Goal: Information Seeking & Learning: Learn about a topic

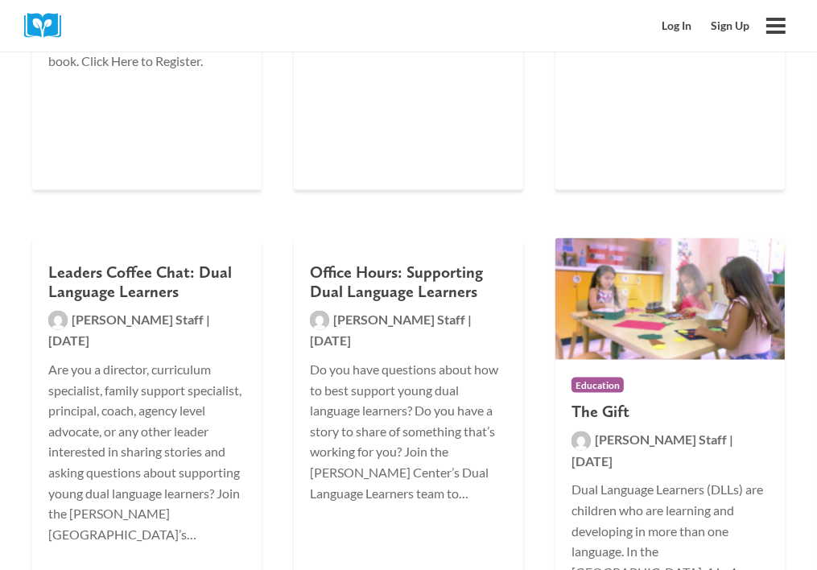
scroll to position [1233, 0]
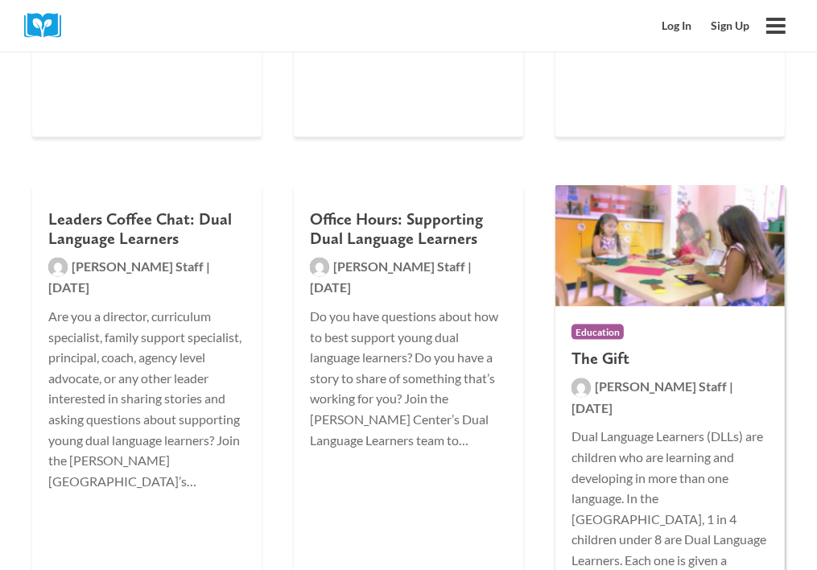
click at [613, 347] on div "Education The Gift Rollins Staff | January 1, 2020 Dual Language Learners (DLLs…" at bounding box center [669, 457] width 229 height 301
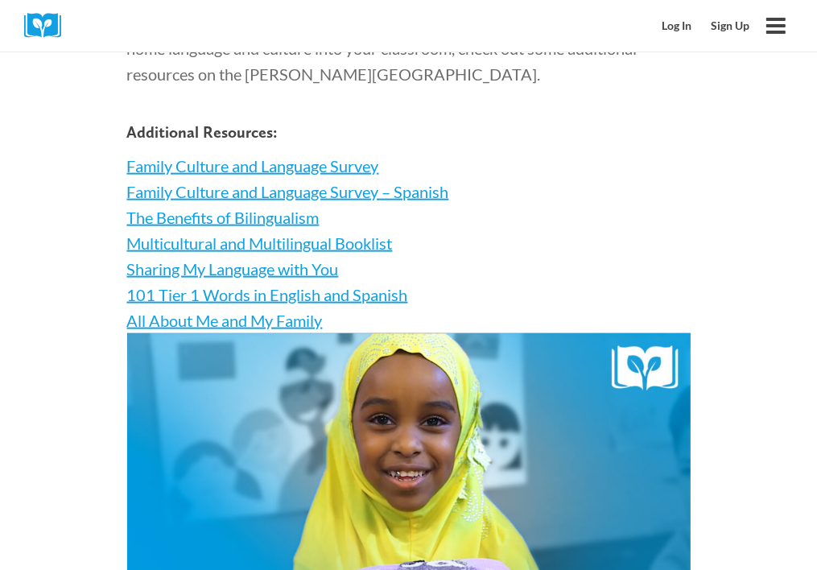
scroll to position [1394, 0]
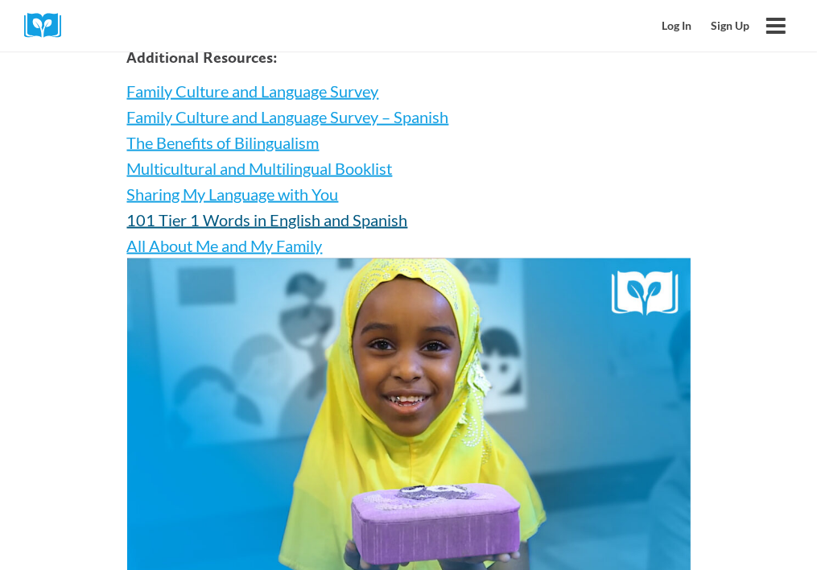
drag, startPoint x: 196, startPoint y: 421, endPoint x: 125, endPoint y: 420, distance: 70.9
click at [127, 229] on link "101 Tier 1 Words in English and Spanish" at bounding box center [267, 219] width 281 height 19
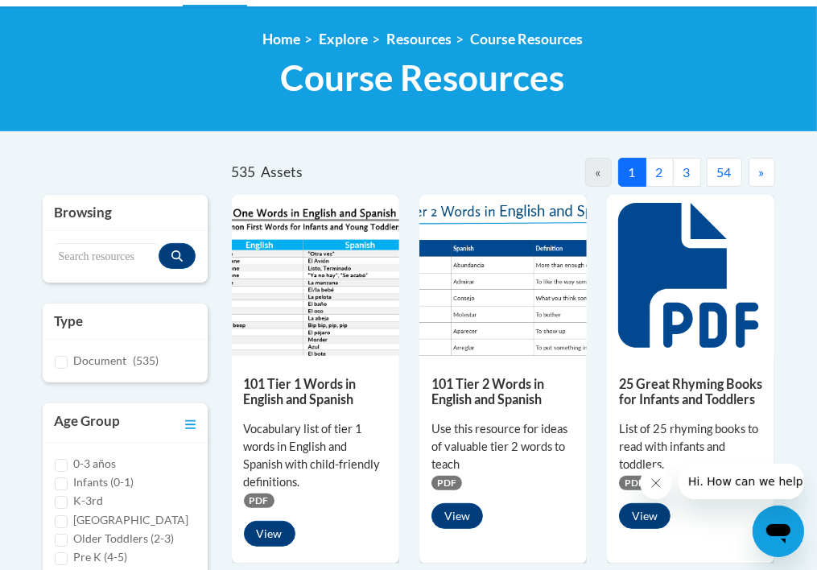
scroll to position [246, 0]
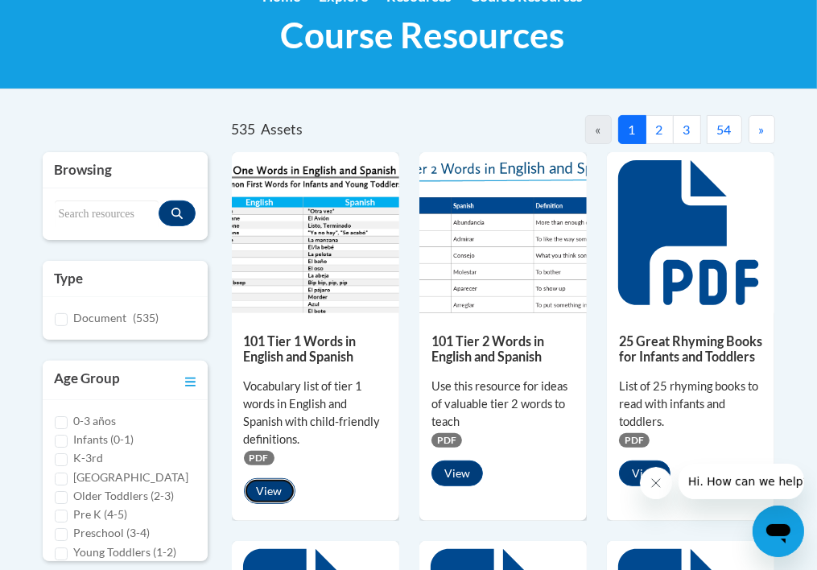
click at [277, 487] on button "View" at bounding box center [270, 491] width 52 height 26
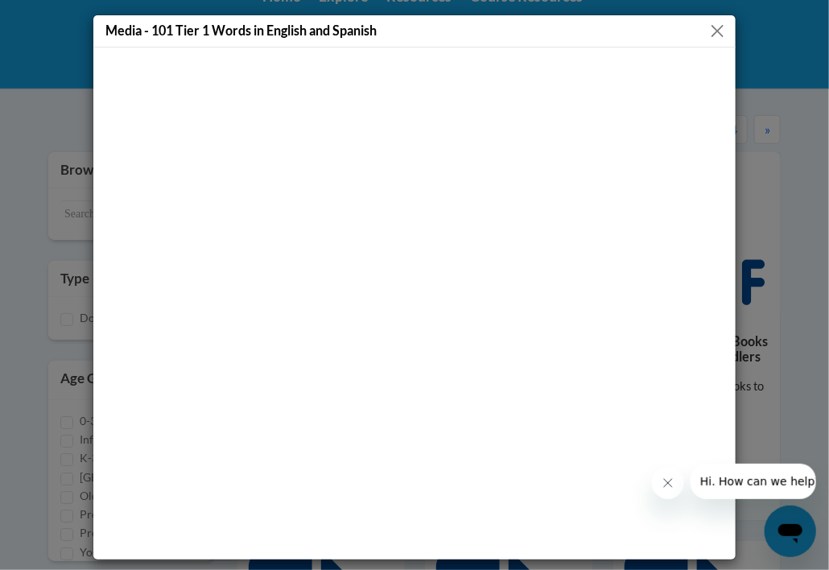
click at [665, 485] on icon "Close message from company" at bounding box center [667, 482] width 8 height 8
click at [715, 34] on button "Close" at bounding box center [718, 31] width 20 height 20
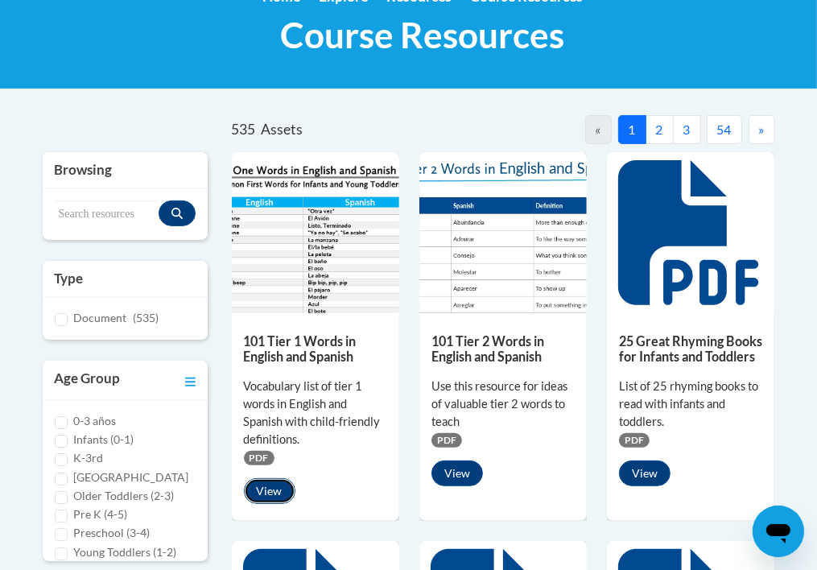
click at [277, 494] on button "View" at bounding box center [270, 491] width 52 height 26
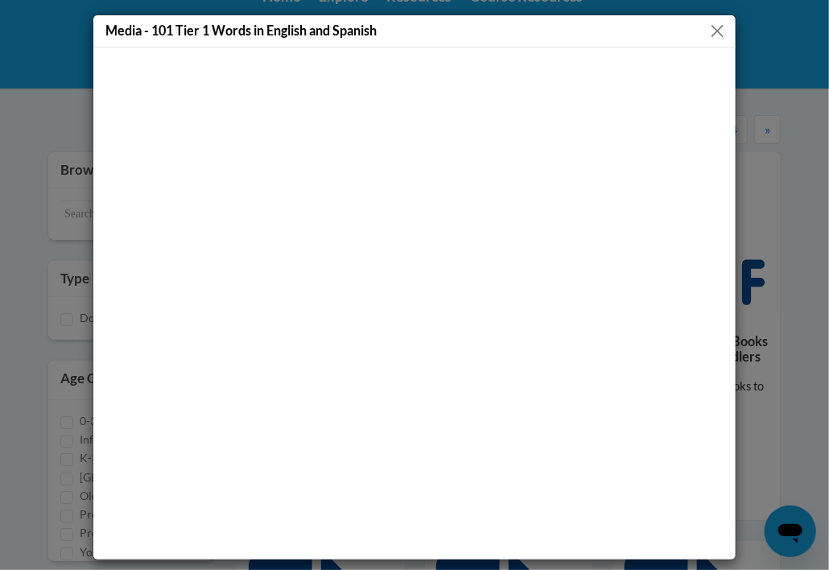
click at [719, 27] on button "Close" at bounding box center [718, 31] width 20 height 20
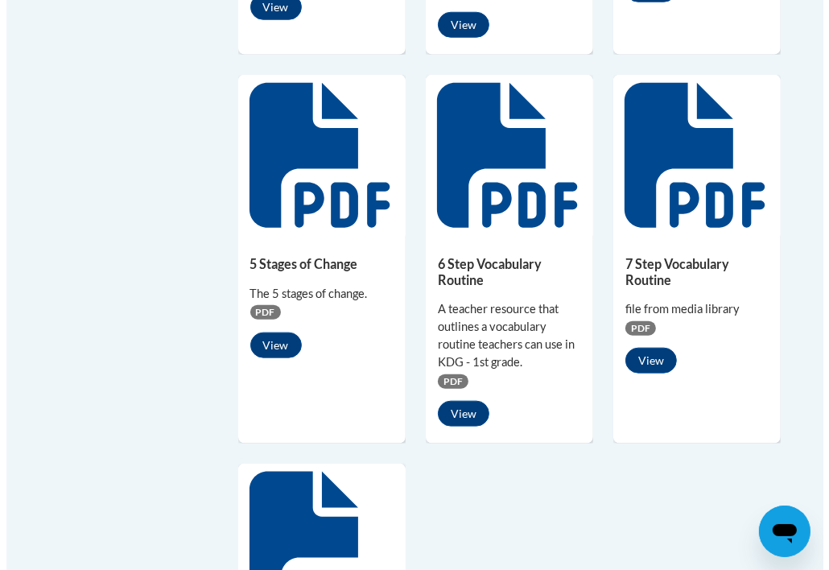
scroll to position [1138, 0]
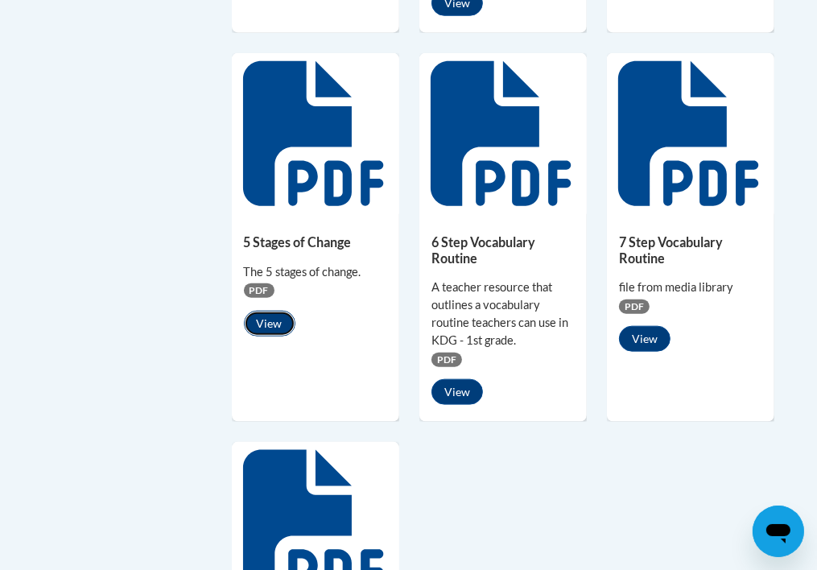
click at [271, 323] on button "View" at bounding box center [270, 324] width 52 height 26
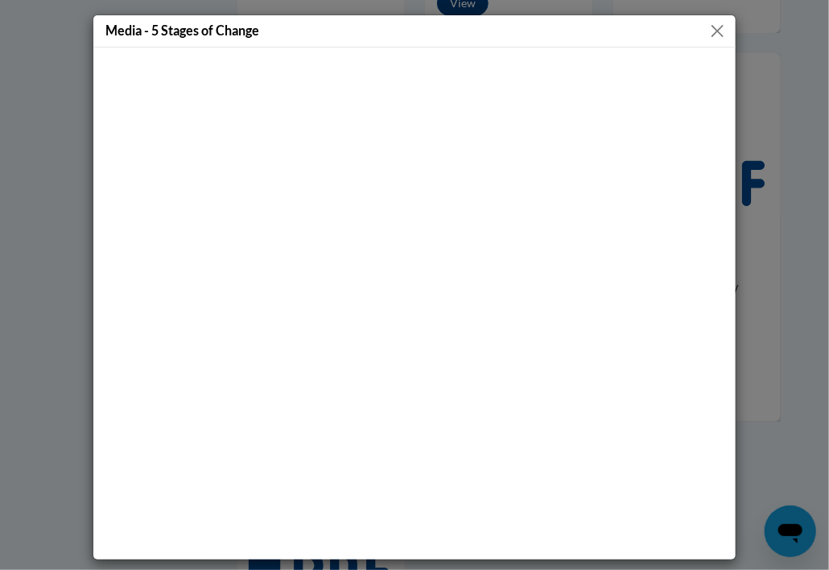
click at [708, 36] on button "Close" at bounding box center [718, 31] width 20 height 20
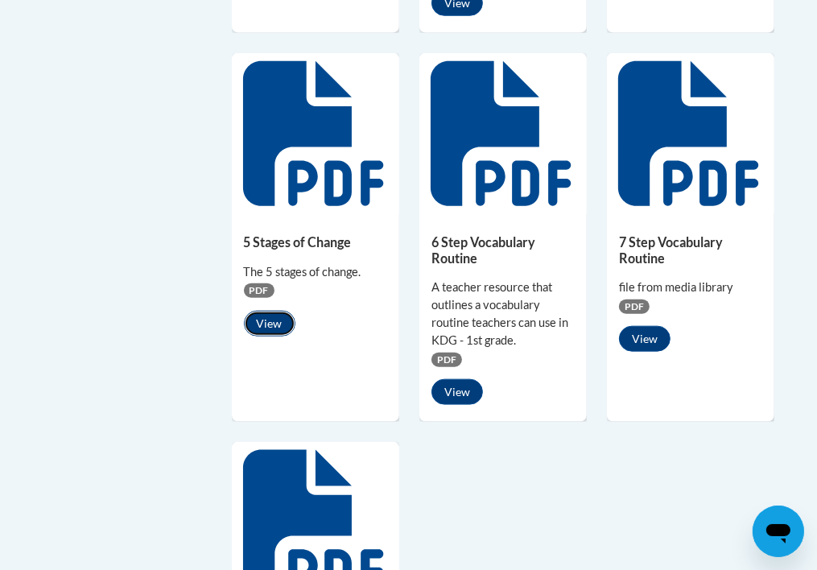
click at [268, 326] on button "View" at bounding box center [270, 324] width 52 height 26
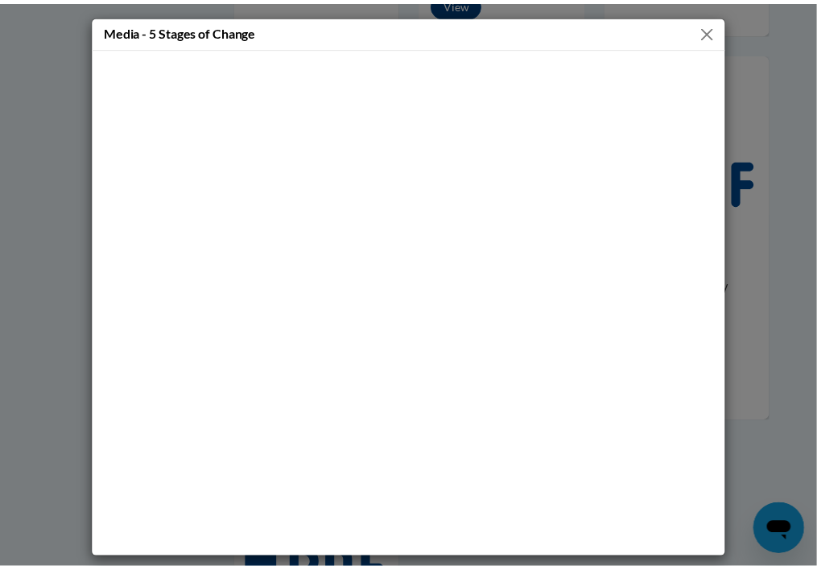
scroll to position [1138, 0]
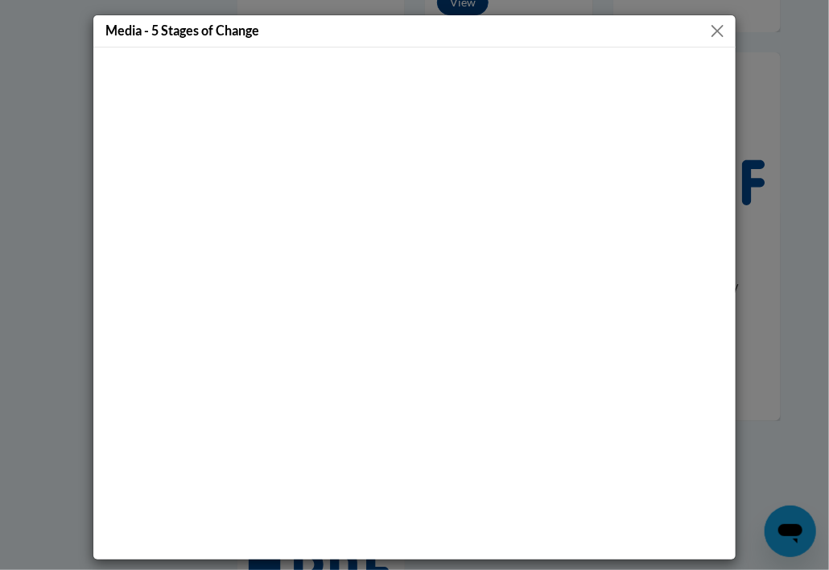
click at [715, 26] on button "Close" at bounding box center [718, 31] width 20 height 20
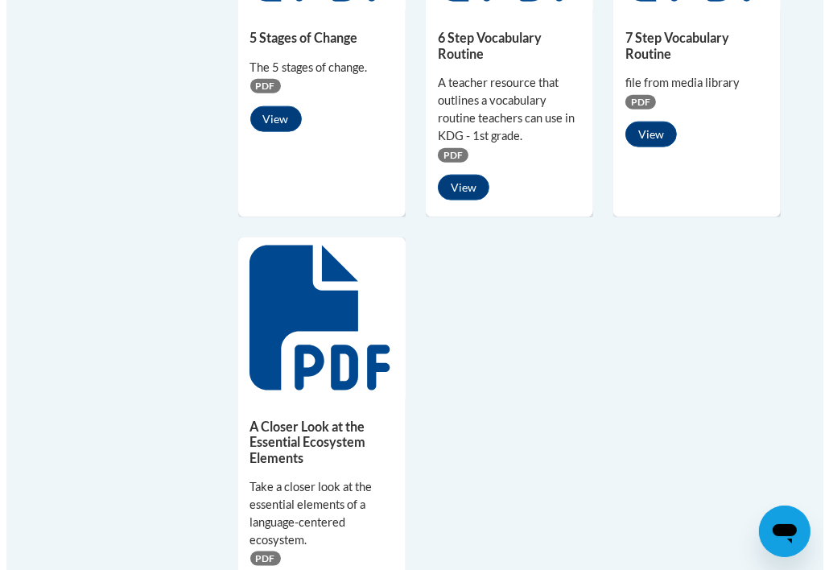
scroll to position [1406, 0]
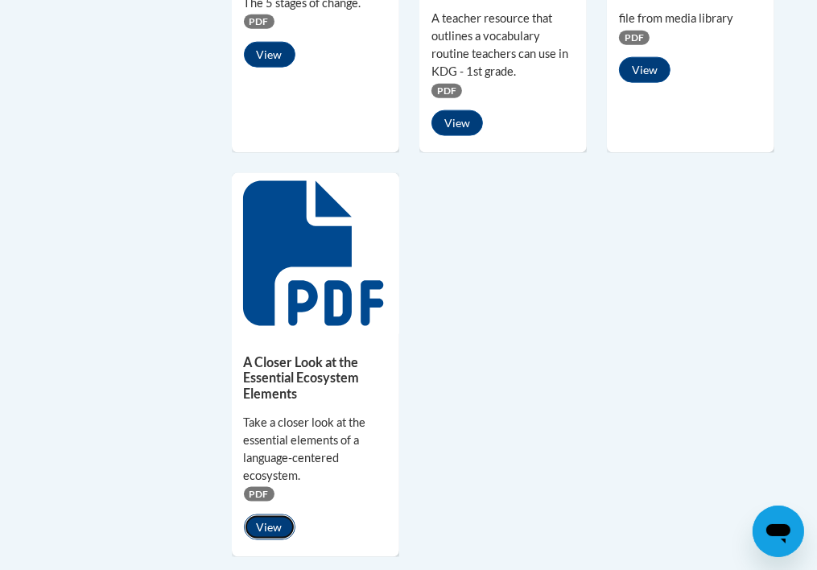
click at [264, 522] on button "View" at bounding box center [270, 527] width 52 height 26
